Goal: Information Seeking & Learning: Understand process/instructions

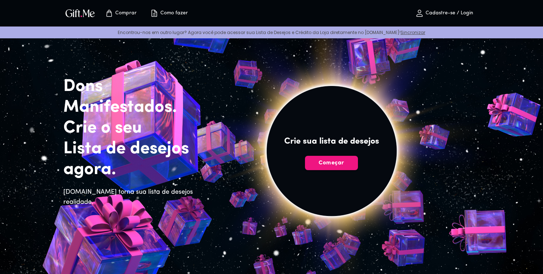
click at [160, 13] on p "Como fazer" at bounding box center [173, 13] width 29 height 6
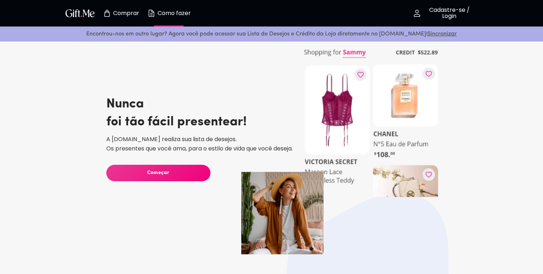
click at [160, 13] on font "Como fazer" at bounding box center [174, 13] width 33 height 8
